Goal: Entertainment & Leisure: Consume media (video, audio)

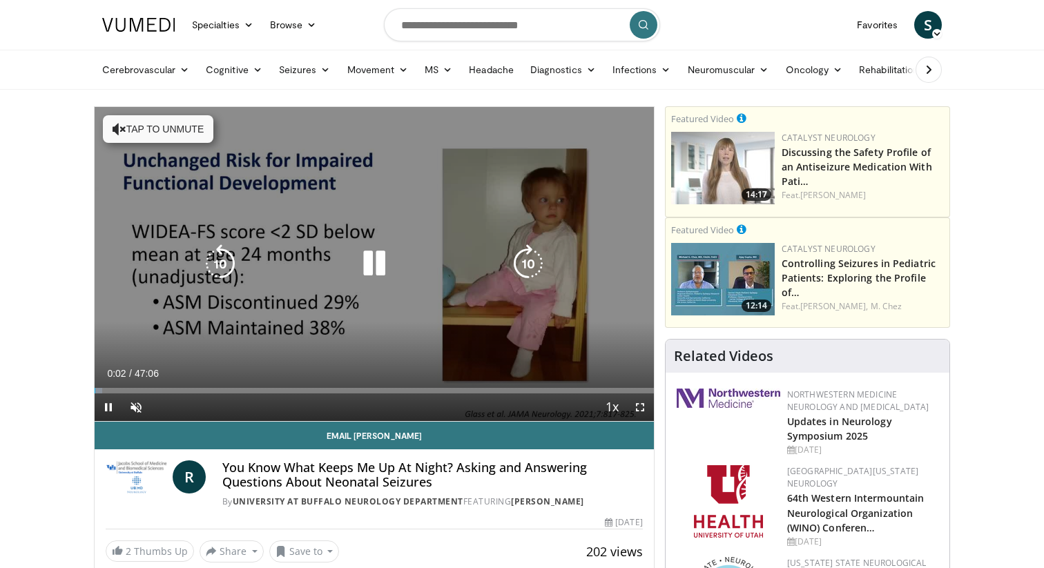
click at [371, 264] on icon "Video Player" at bounding box center [374, 263] width 39 height 39
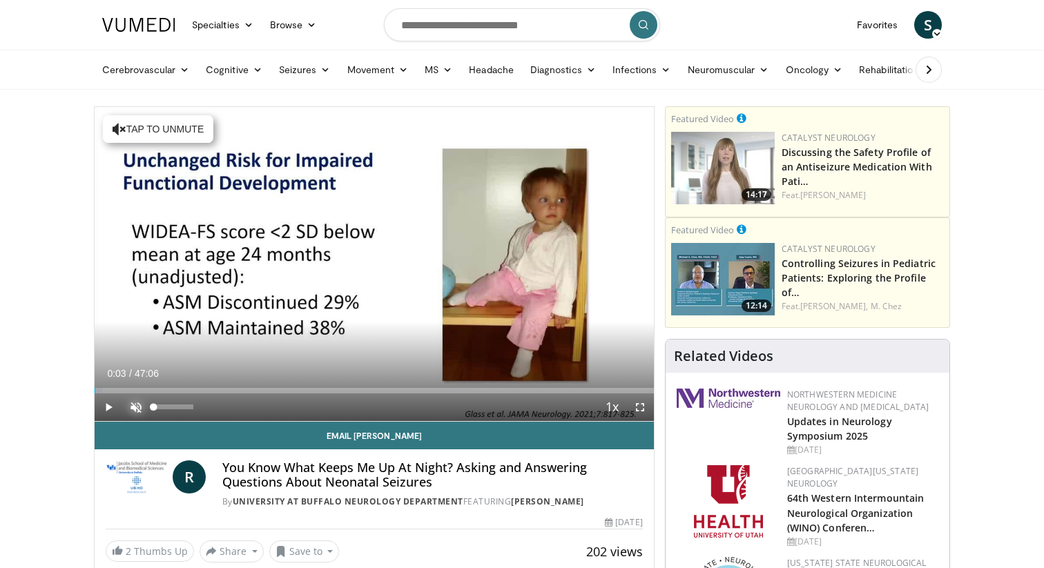
click at [135, 409] on span "Video Player" at bounding box center [136, 408] width 28 height 28
click at [110, 401] on span "Video Player" at bounding box center [109, 408] width 28 height 28
drag, startPoint x: 95, startPoint y: 390, endPoint x: 75, endPoint y: 389, distance: 20.8
click at [113, 408] on span "Video Player" at bounding box center [109, 408] width 28 height 28
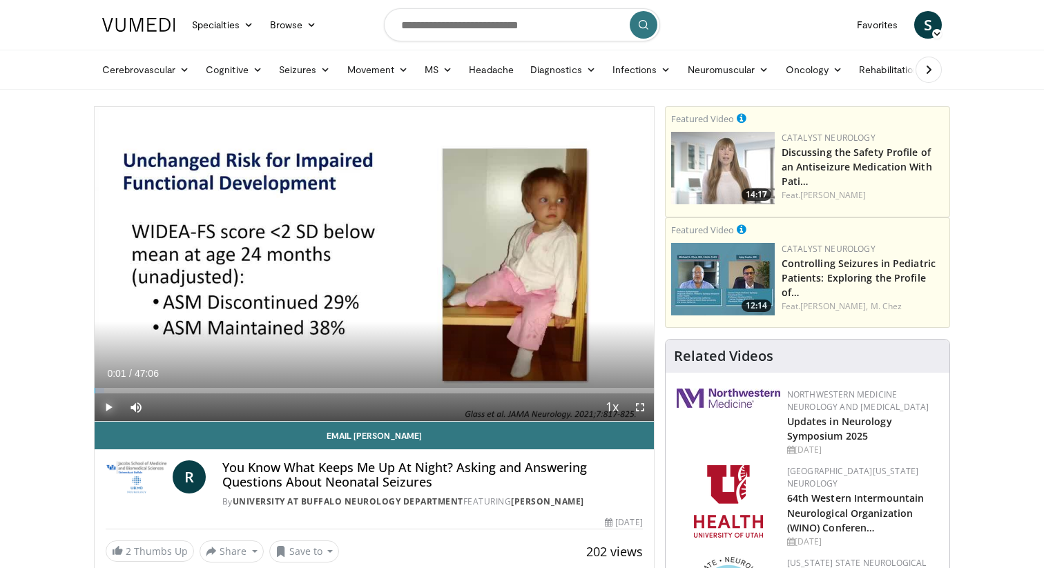
click at [113, 408] on span "Video Player" at bounding box center [109, 408] width 28 height 28
click at [113, 408] on video-js "**********" at bounding box center [374, 264] width 559 height 315
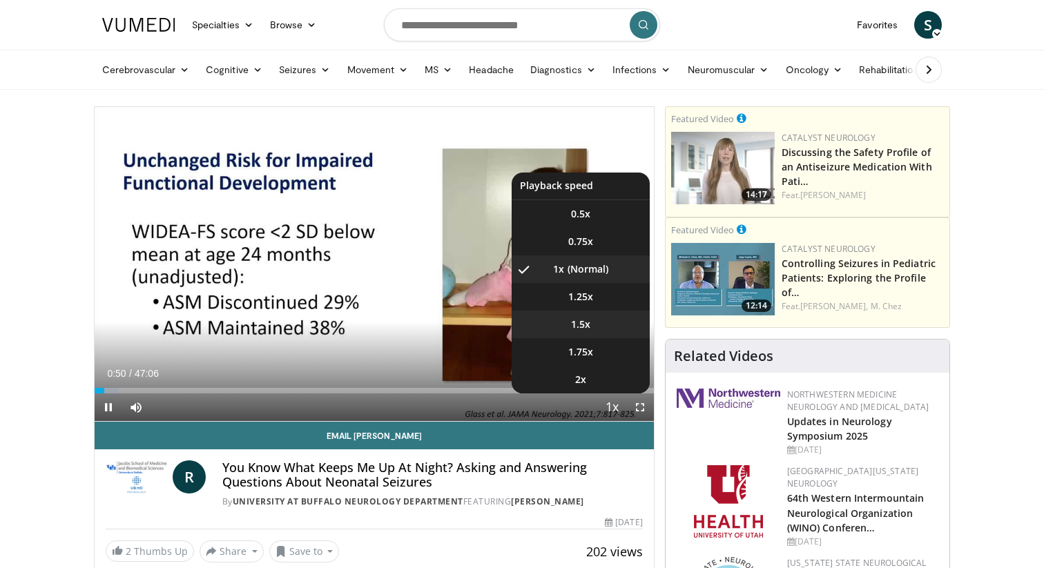
click at [594, 322] on li "1.5x" at bounding box center [581, 325] width 138 height 28
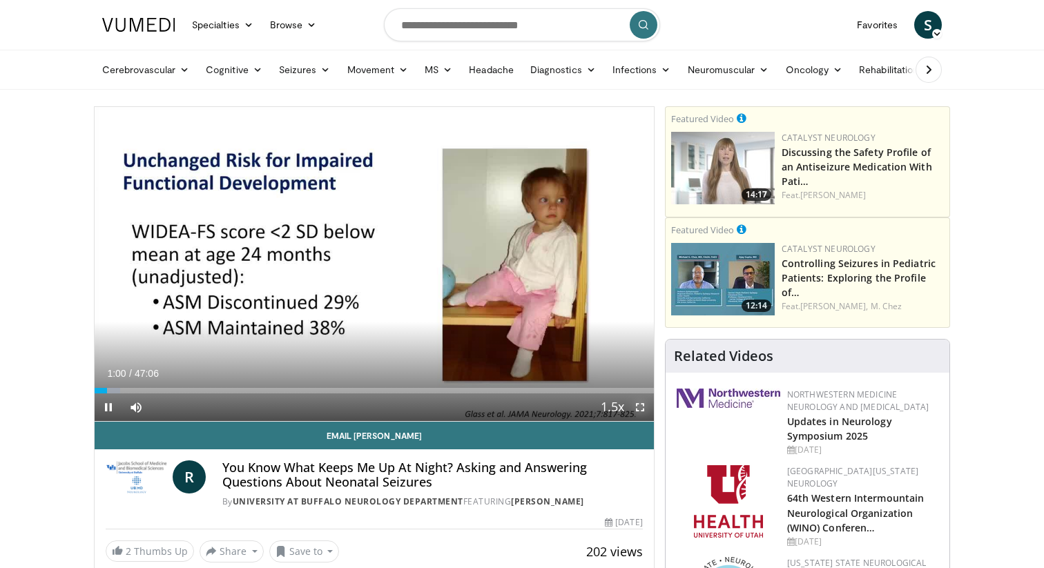
click at [637, 405] on span "Video Player" at bounding box center [640, 408] width 28 height 28
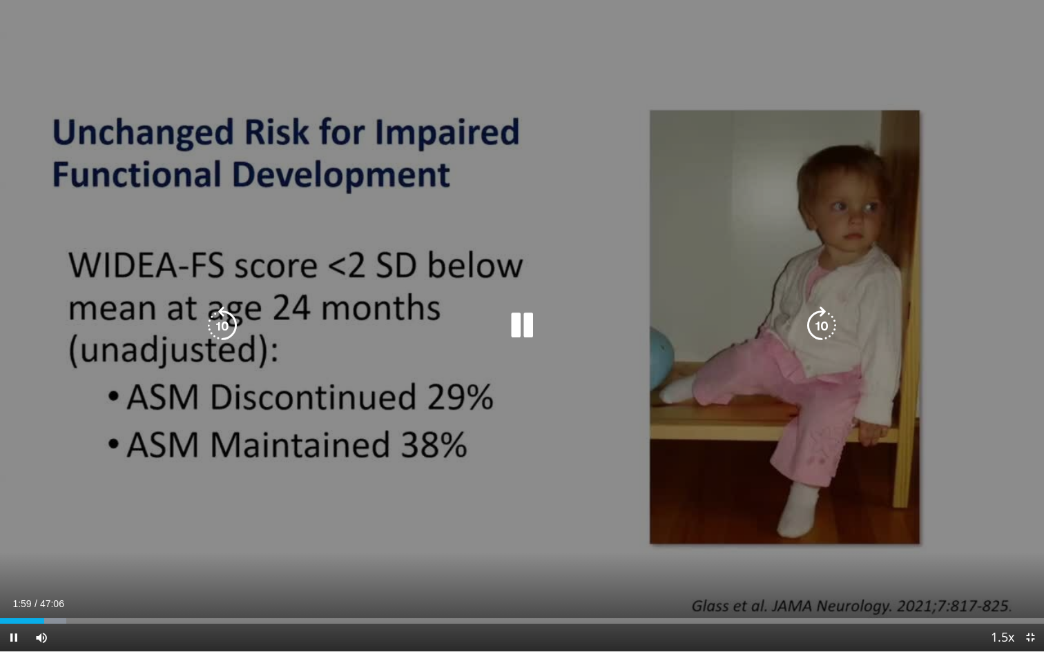
click at [521, 327] on icon "Video Player" at bounding box center [522, 326] width 39 height 39
click at [534, 318] on icon "Video Player" at bounding box center [522, 326] width 39 height 39
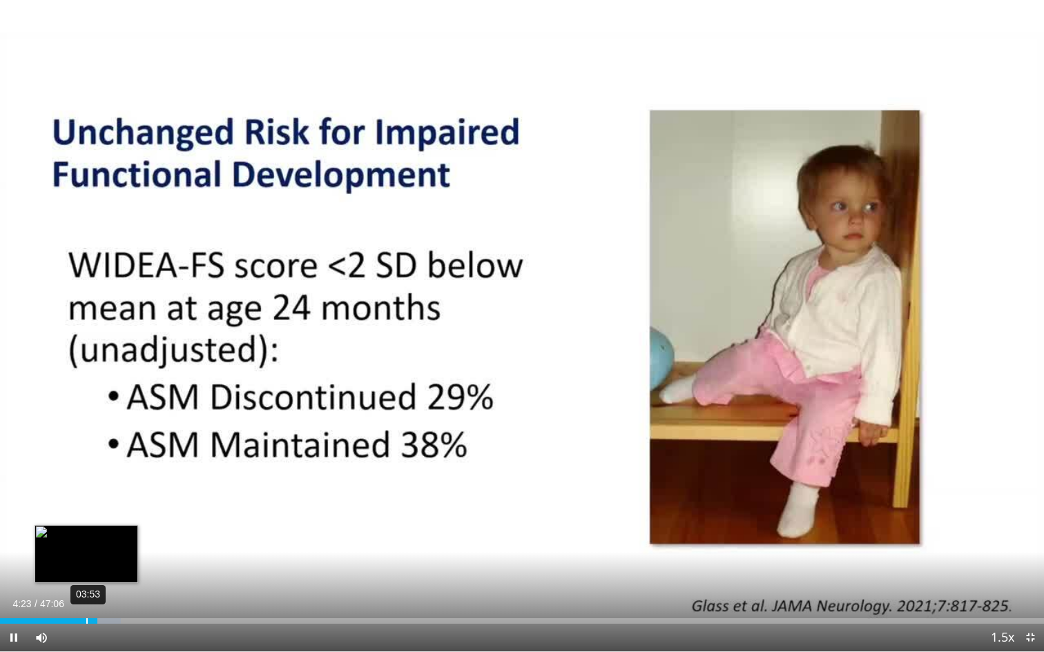
click at [86, 568] on div "03:53" at bounding box center [86, 622] width 1 height 6
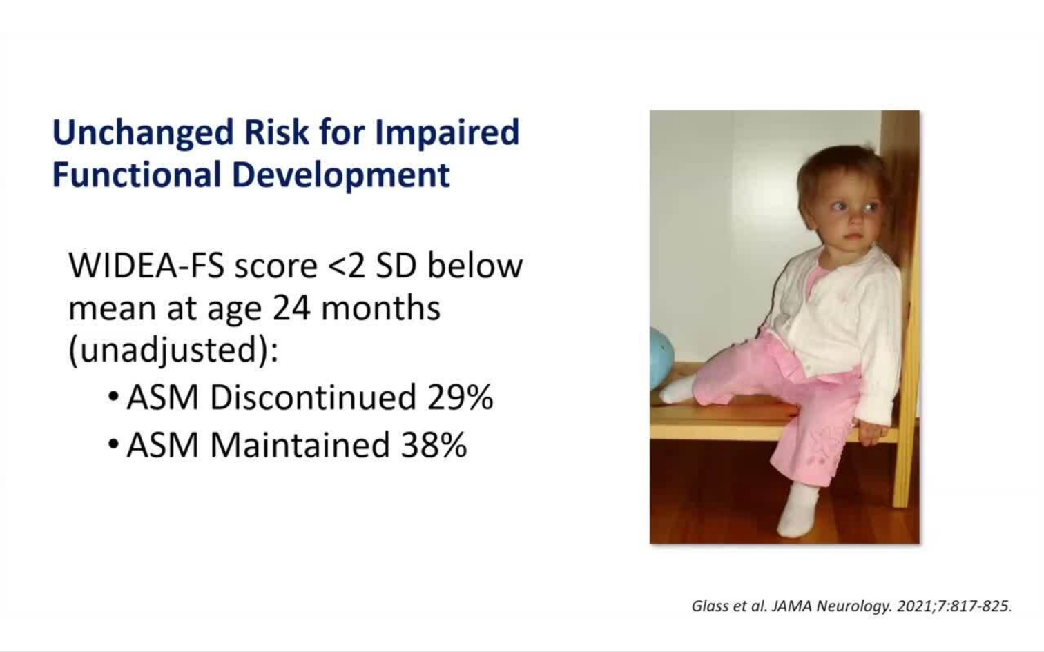
click at [13, 568] on video-js "**********" at bounding box center [522, 326] width 1044 height 652
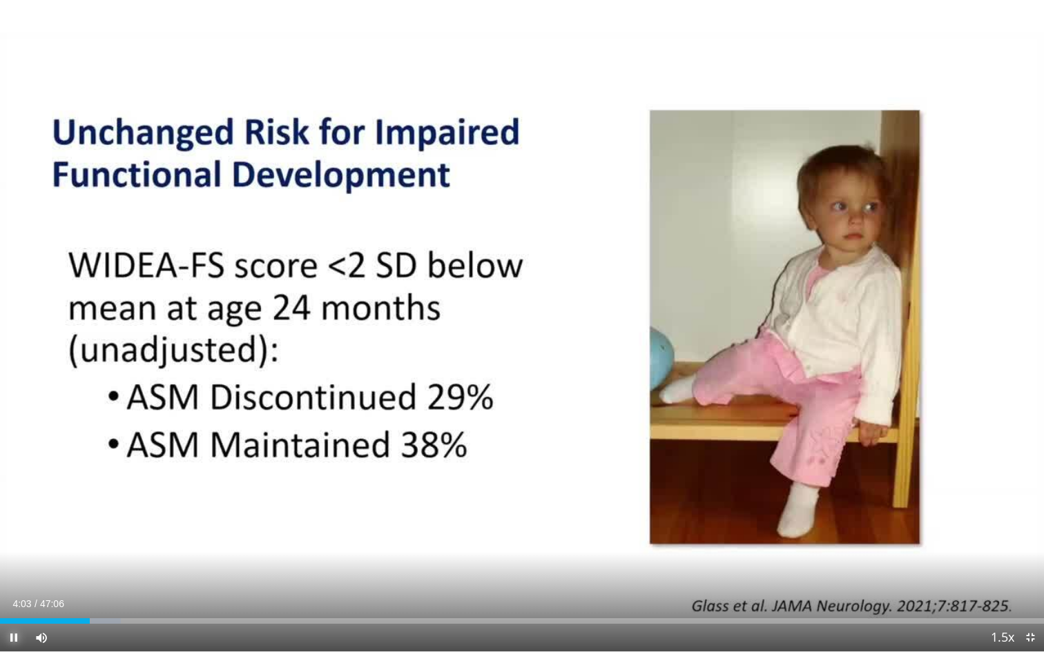
click at [10, 568] on span "Video Player" at bounding box center [14, 638] width 28 height 28
click at [0, 568] on button "Play" at bounding box center [14, 638] width 28 height 28
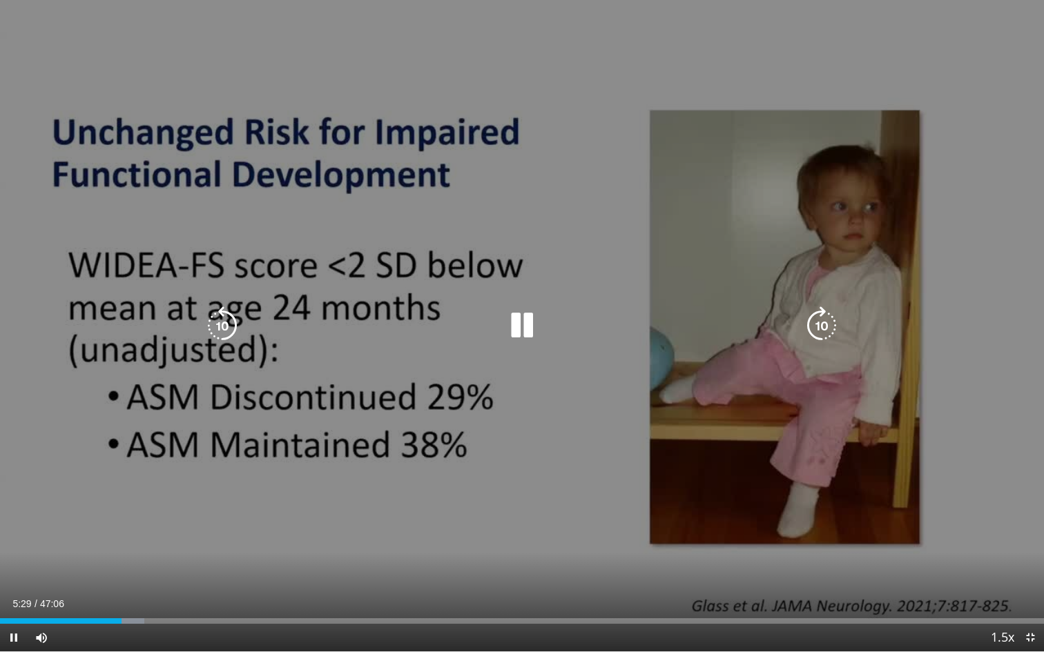
click at [519, 336] on icon "Video Player" at bounding box center [522, 326] width 39 height 39
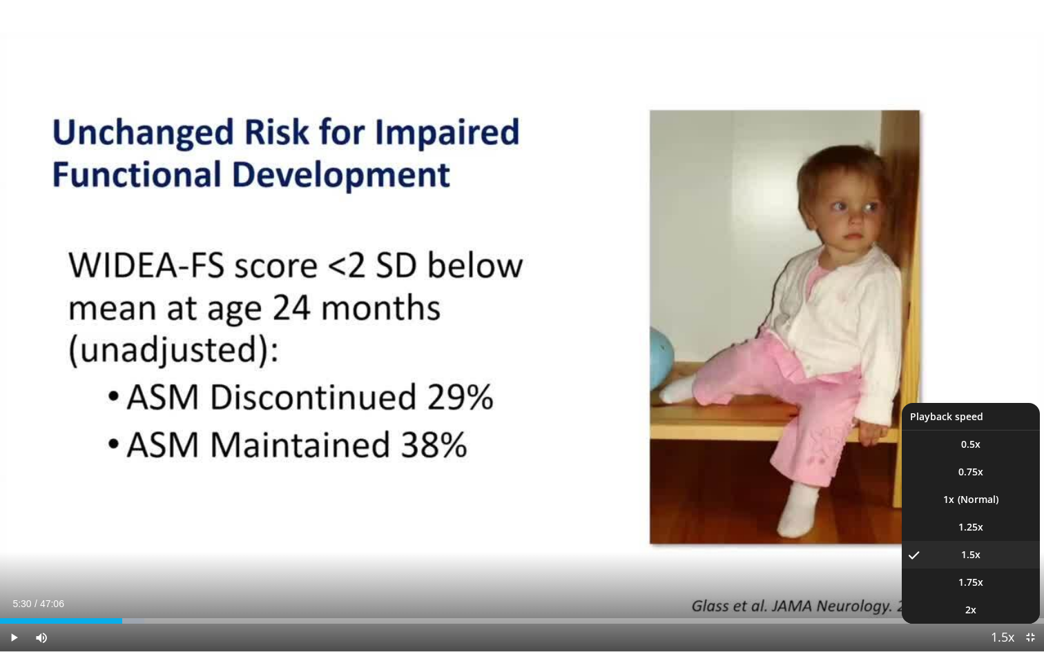
click at [1005, 568] on span "Video Player" at bounding box center [1002, 639] width 19 height 28
click at [969, 522] on span "1.25x" at bounding box center [970, 528] width 25 height 14
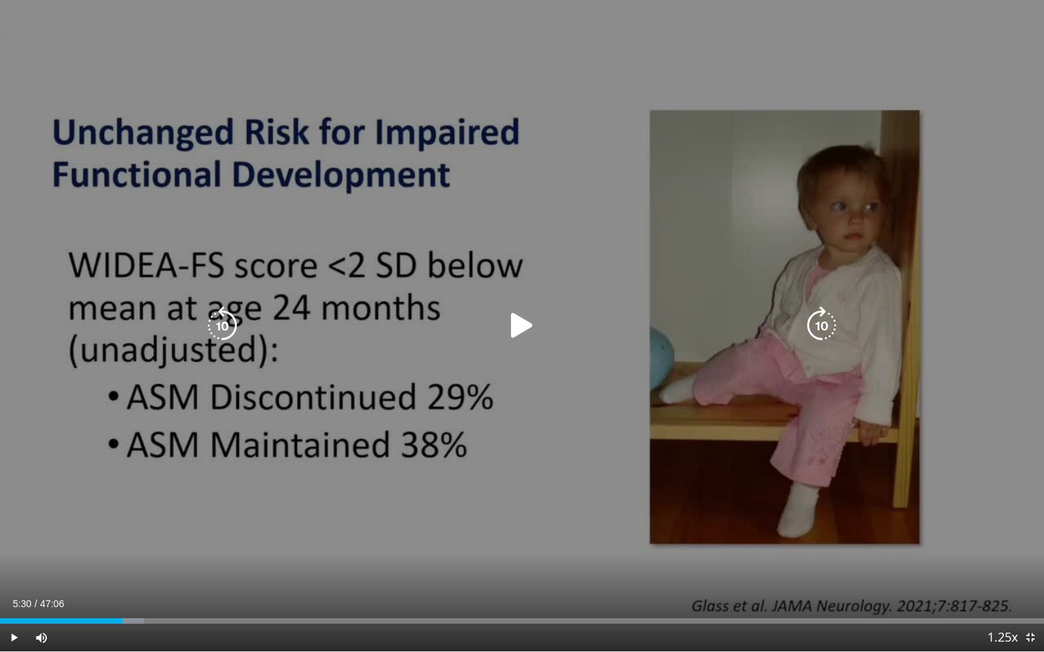
click at [524, 340] on icon "Video Player" at bounding box center [522, 326] width 39 height 39
click at [518, 318] on icon "Video Player" at bounding box center [522, 326] width 39 height 39
click at [228, 327] on icon "Video Player" at bounding box center [222, 326] width 39 height 39
click at [530, 318] on icon "Video Player" at bounding box center [522, 326] width 39 height 39
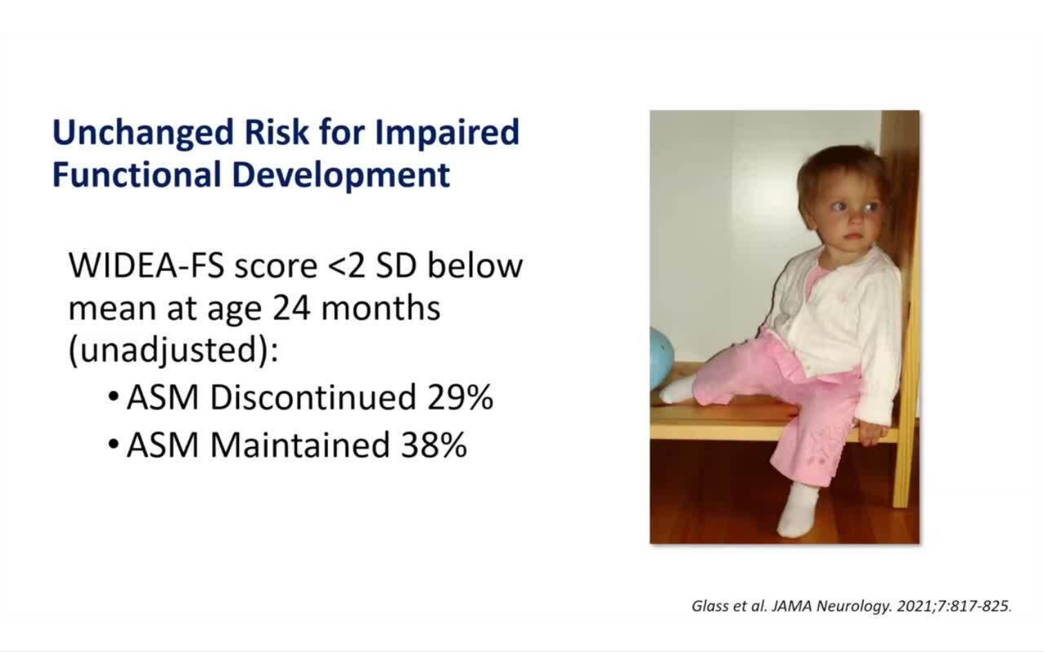
click at [530, 318] on div "10 seconds Tap to unmute" at bounding box center [522, 326] width 1044 height 652
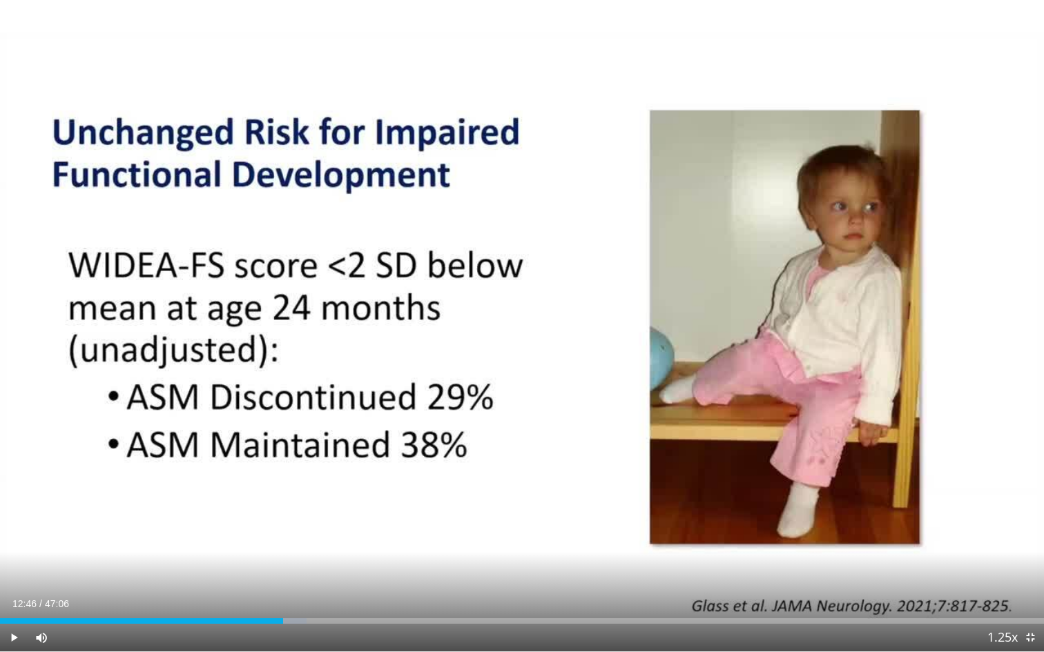
click at [426, 405] on div "10 seconds Tap to unmute" at bounding box center [522, 326] width 1044 height 652
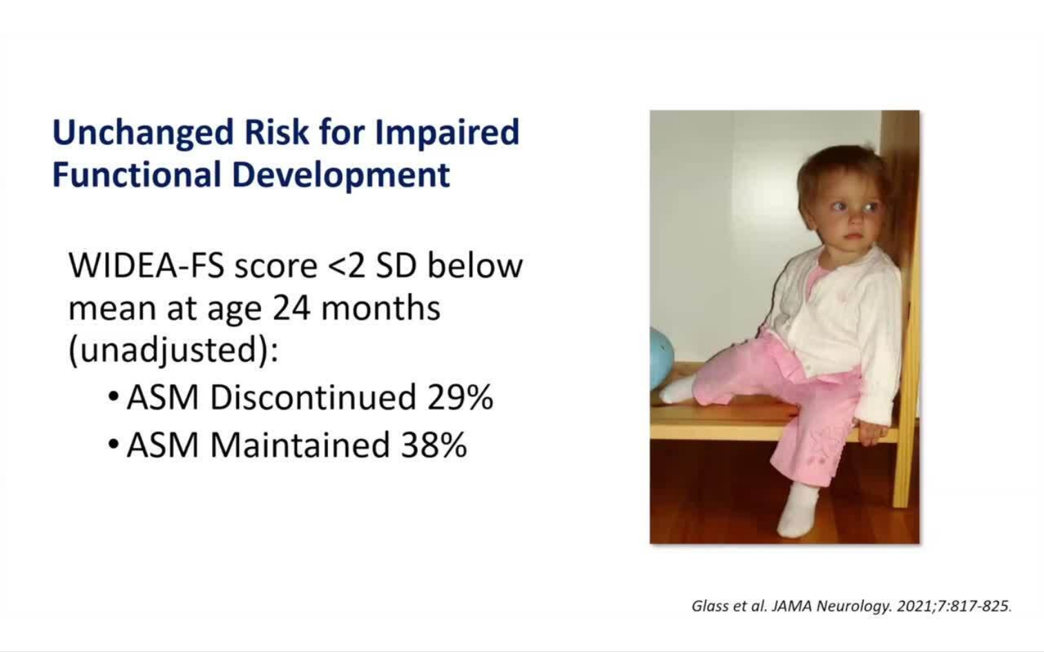
click at [427, 405] on div "10 seconds Tap to unmute" at bounding box center [522, 326] width 1044 height 652
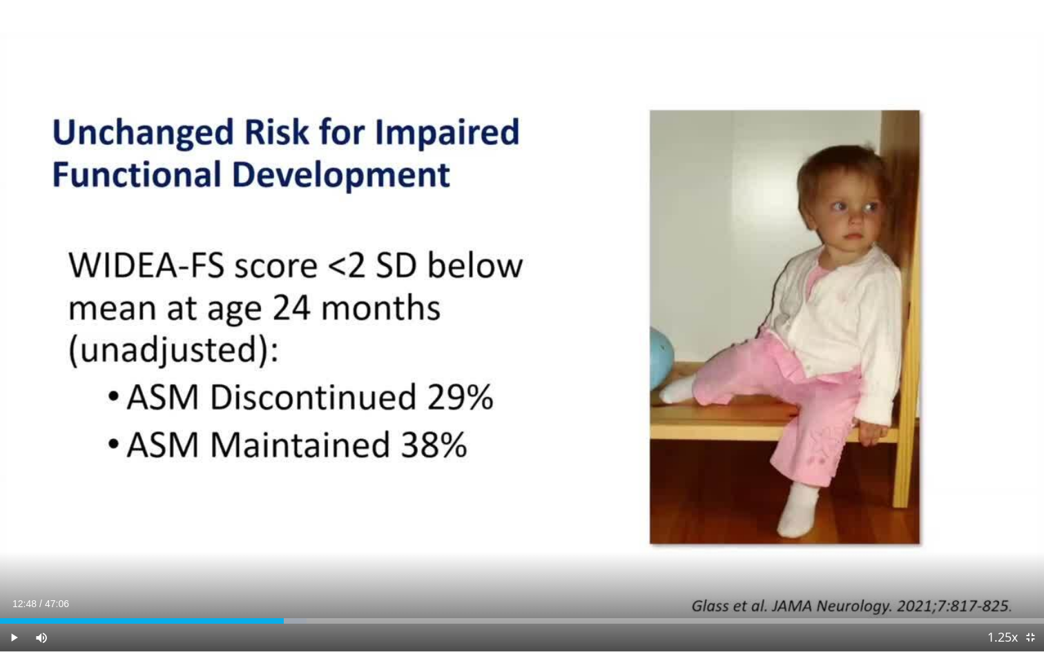
click at [427, 405] on div "10 seconds Tap to unmute" at bounding box center [522, 326] width 1044 height 652
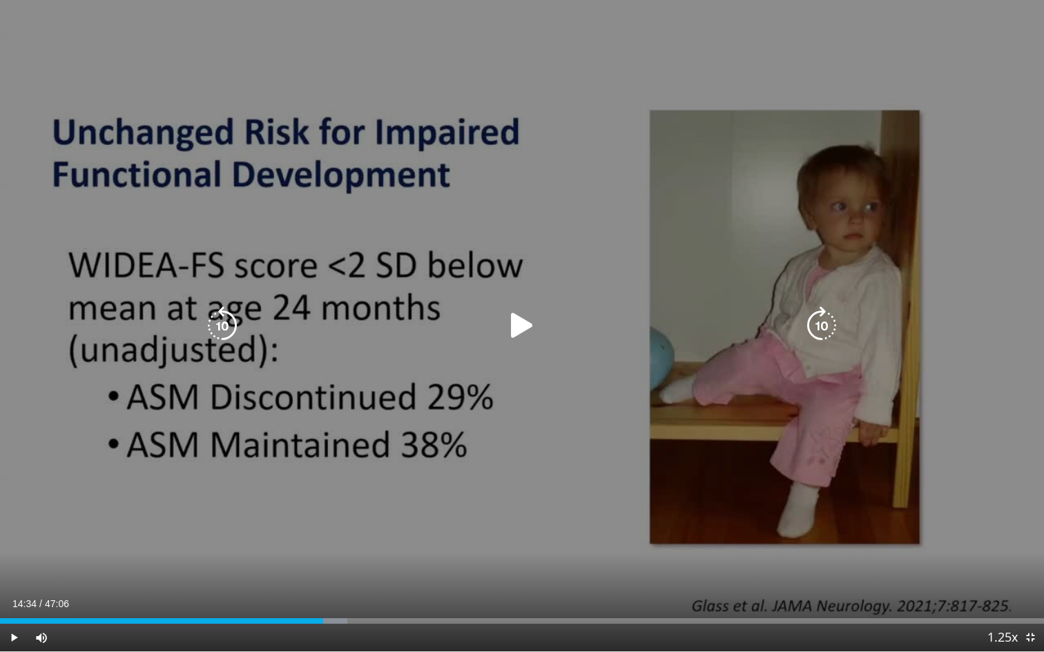
click at [524, 322] on icon "Video Player" at bounding box center [522, 326] width 39 height 39
click at [229, 319] on icon "Video Player" at bounding box center [222, 326] width 39 height 39
click at [519, 323] on icon "Video Player" at bounding box center [522, 326] width 39 height 39
click at [516, 327] on icon "Video Player" at bounding box center [522, 326] width 39 height 39
click at [525, 320] on icon "Video Player" at bounding box center [522, 326] width 39 height 39
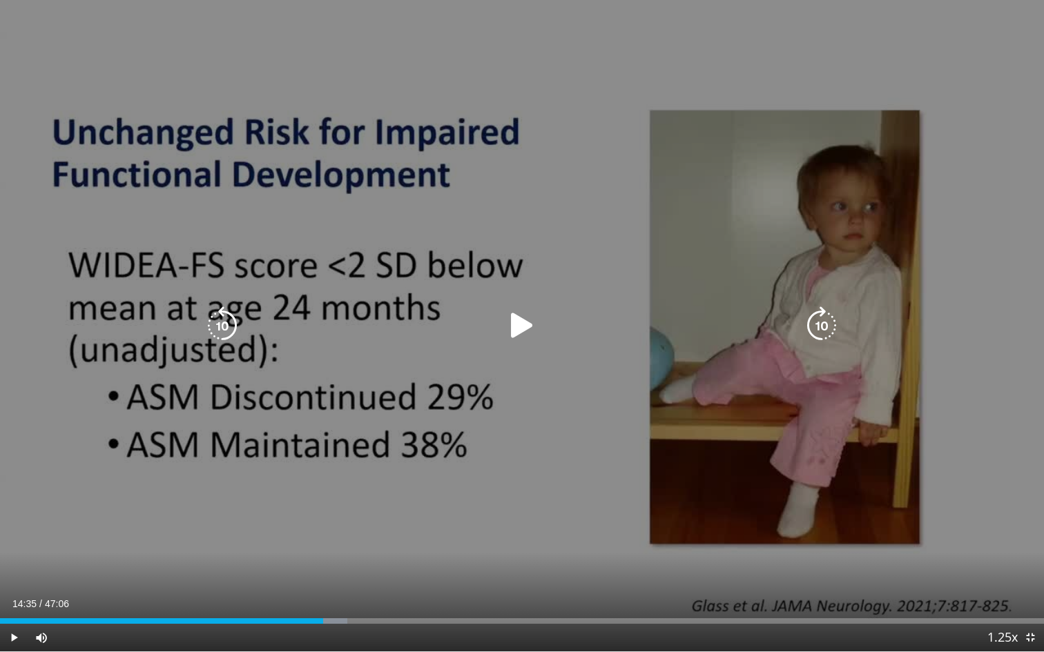
click at [527, 329] on icon "Video Player" at bounding box center [522, 326] width 39 height 39
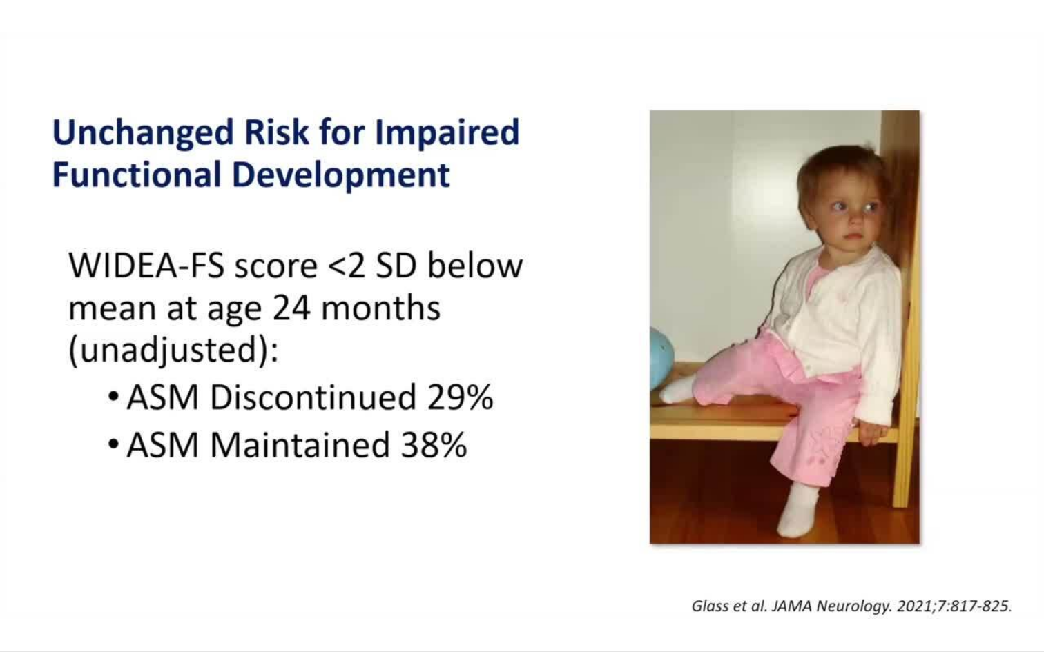
click at [670, 124] on div "20 seconds Tap to unmute" at bounding box center [522, 326] width 1044 height 652
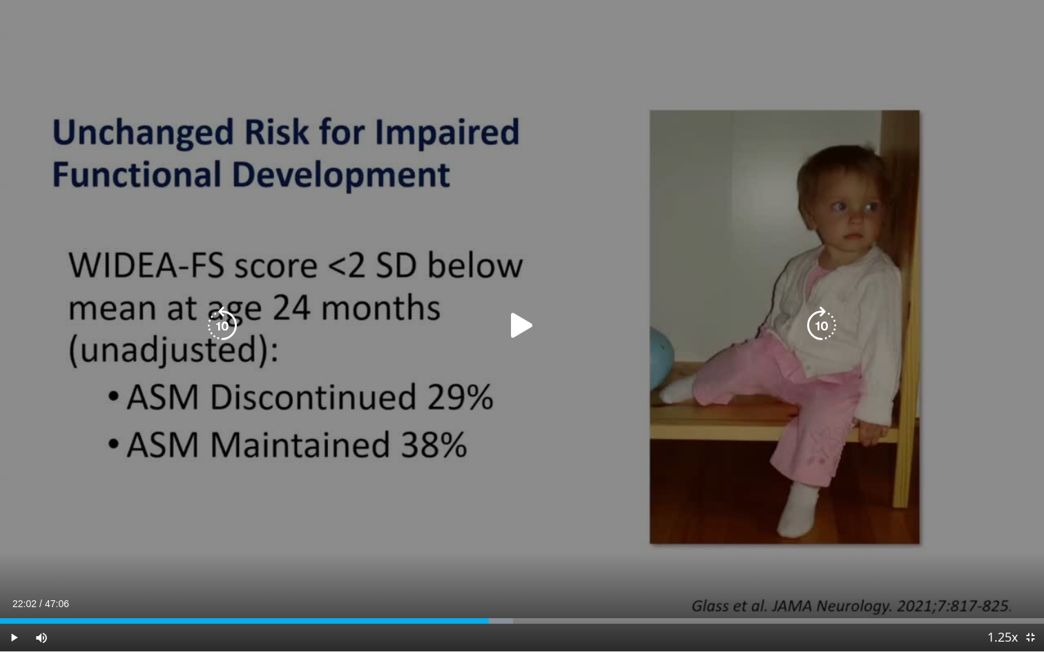
click at [525, 331] on icon "Video Player" at bounding box center [522, 326] width 39 height 39
click at [525, 333] on icon "Video Player" at bounding box center [522, 326] width 39 height 39
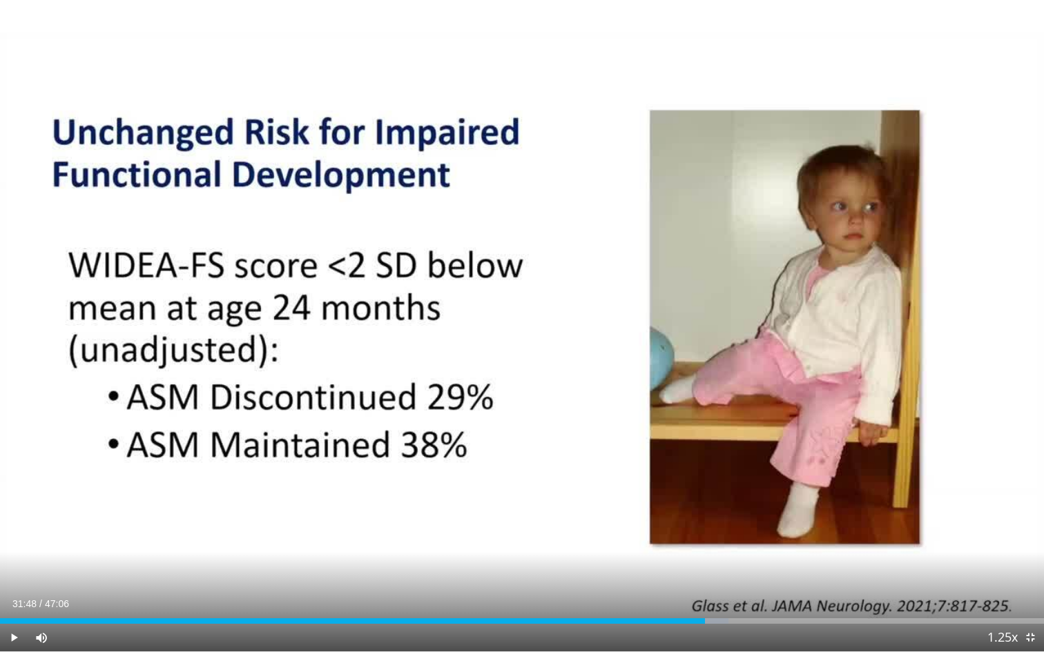
click at [508, 312] on button "Video Player" at bounding box center [522, 326] width 28 height 28
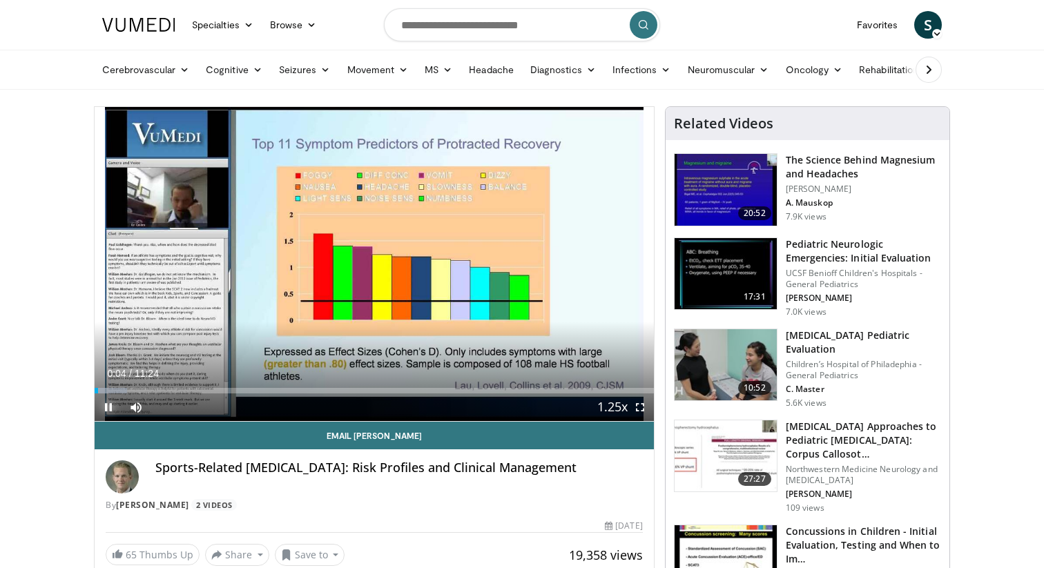
click at [107, 406] on span "Video Player" at bounding box center [109, 408] width 28 height 28
